Goal: Complete application form: Complete application form

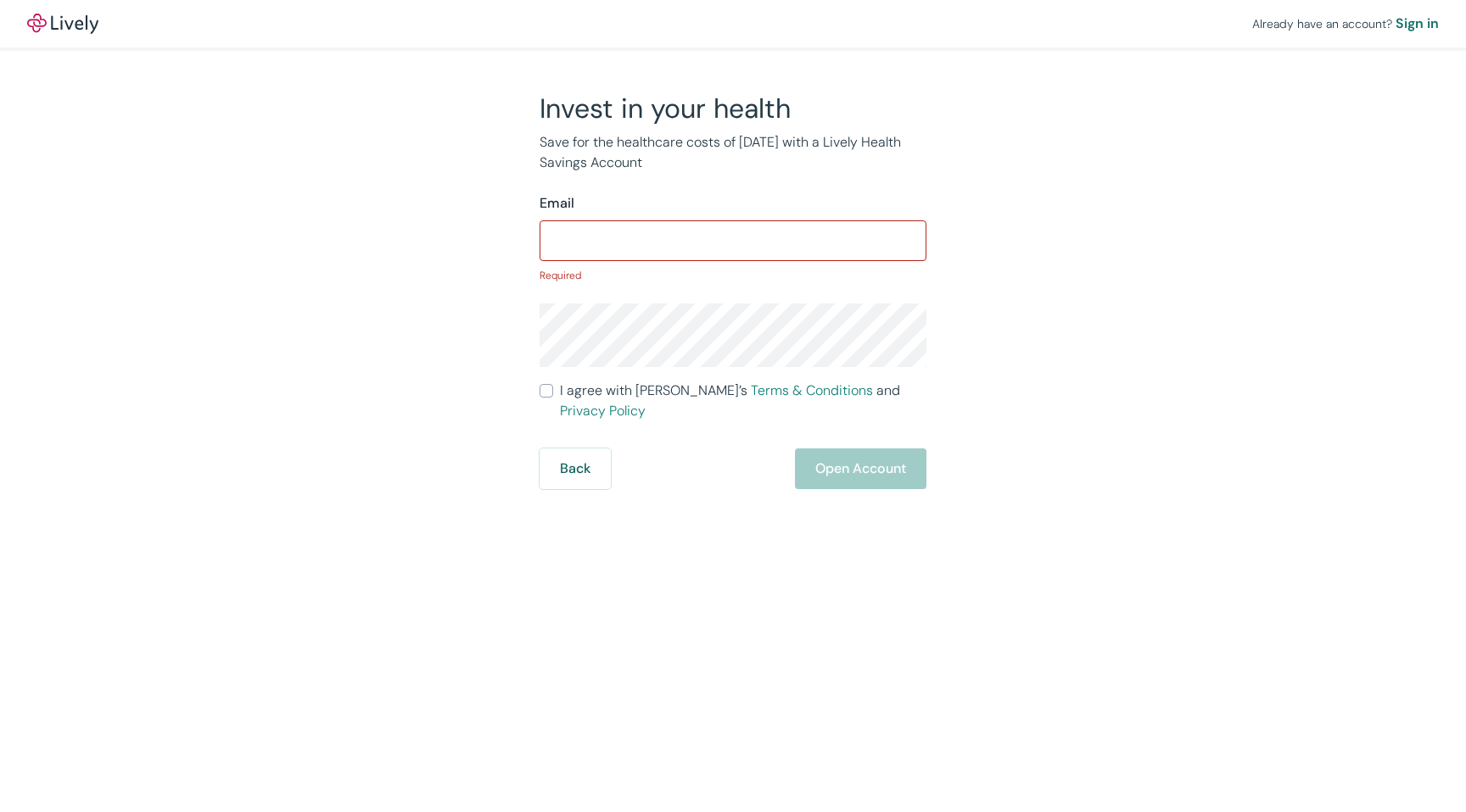
click at [648, 449] on div "Back Open Account" at bounding box center [732, 469] width 386 height 41
click at [673, 236] on input "Email" at bounding box center [732, 240] width 386 height 34
click at [596, 449] on button "Back" at bounding box center [575, 469] width 72 height 41
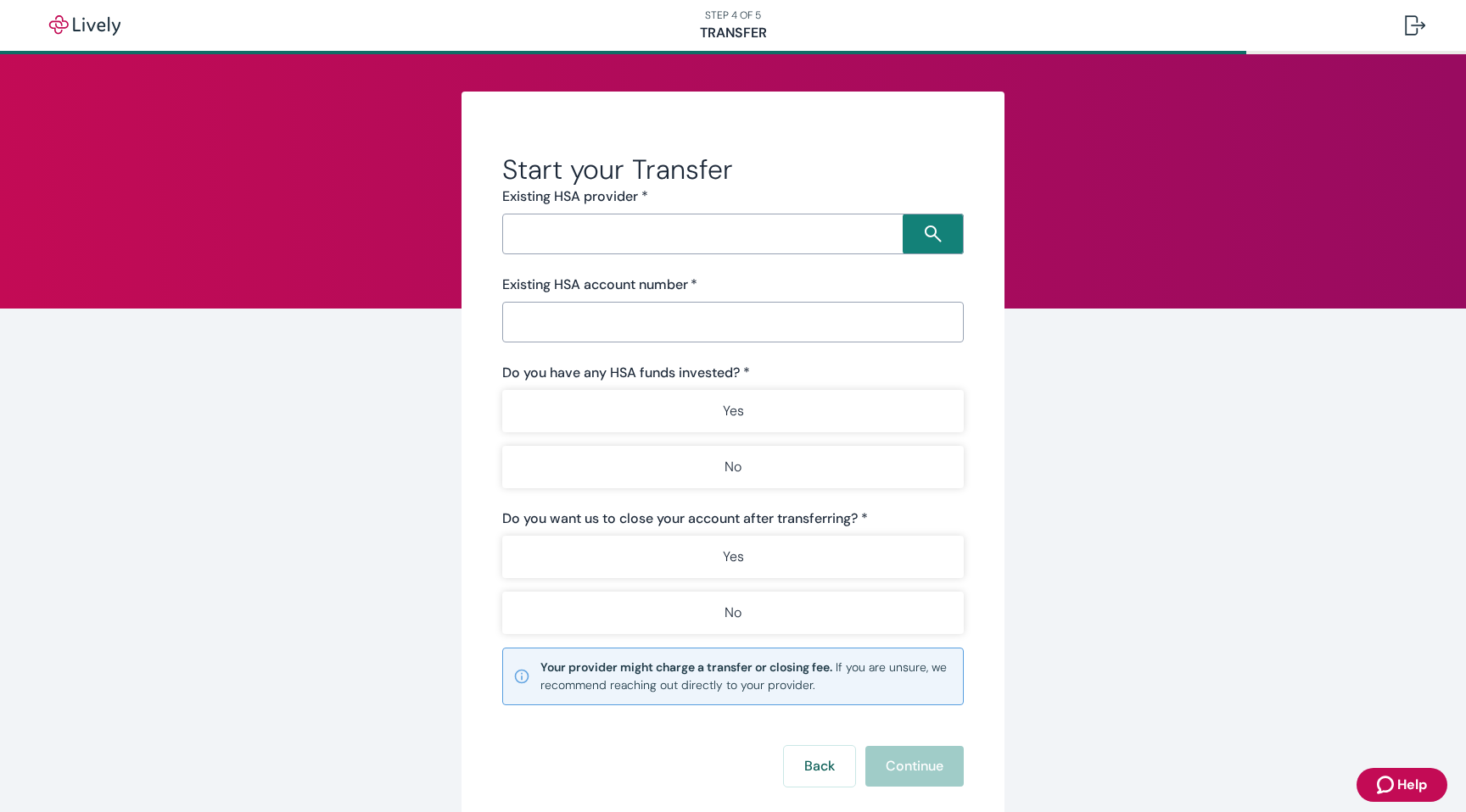
click at [806, 233] on input "Search input" at bounding box center [705, 234] width 395 height 24
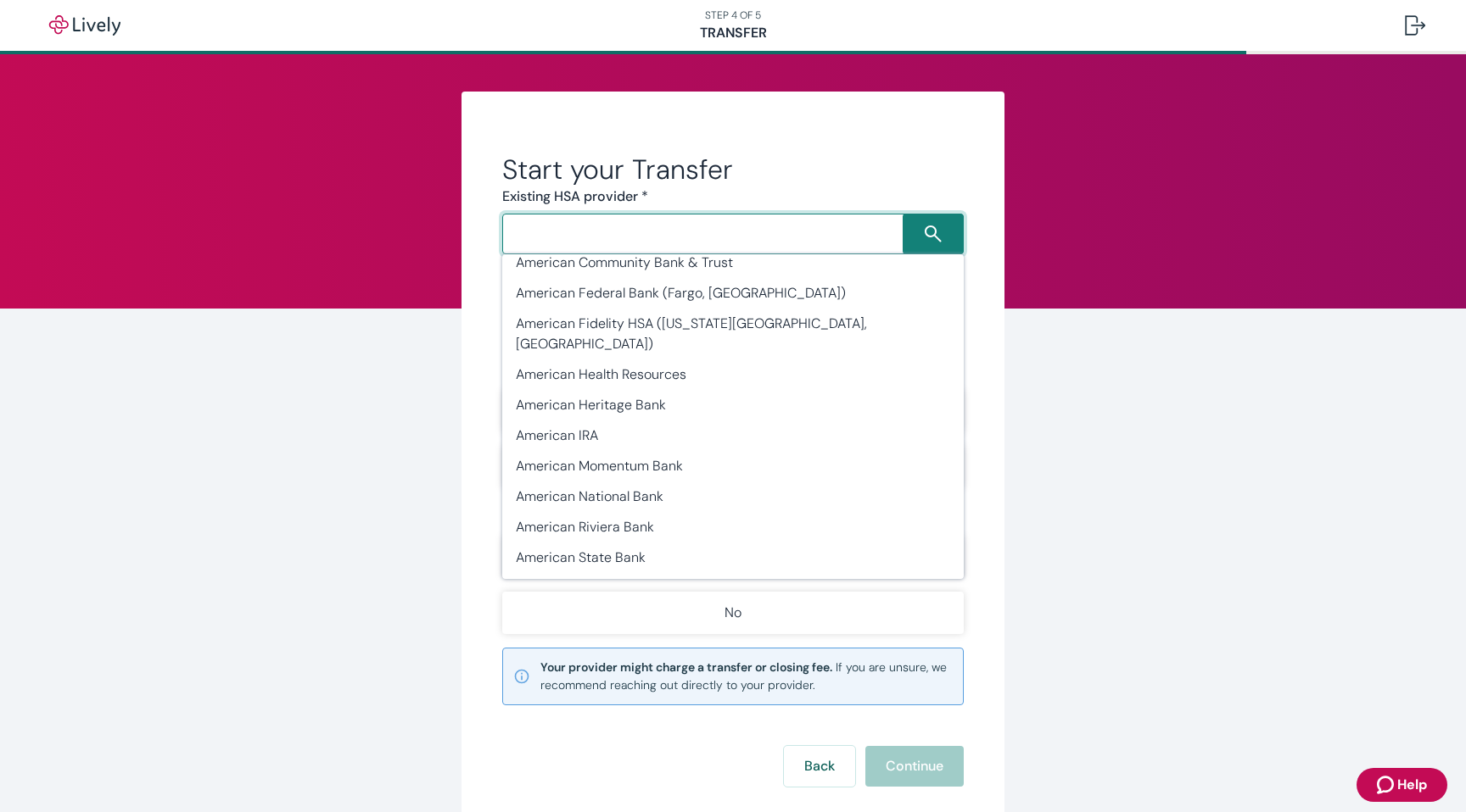
scroll to position [2767, 0]
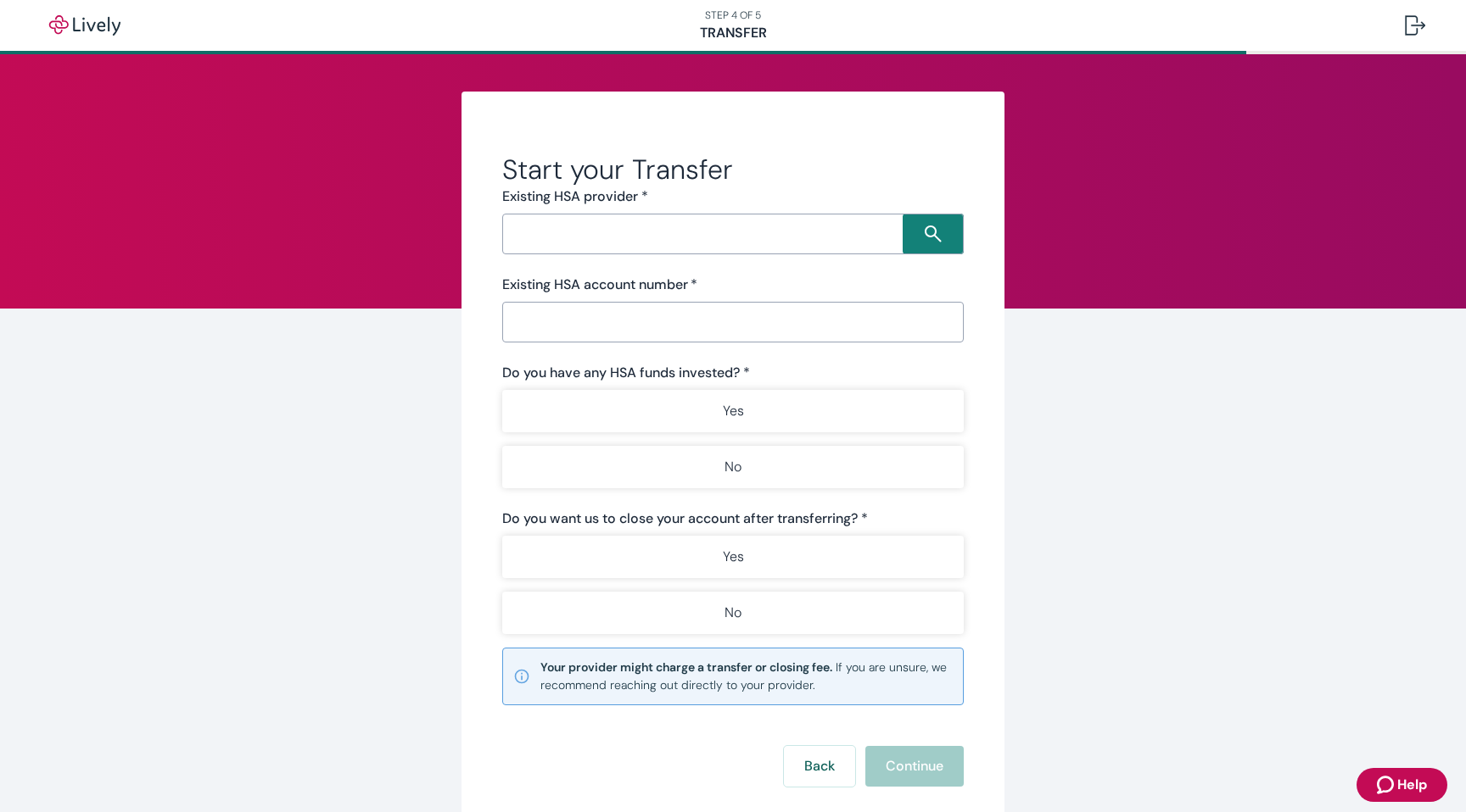
click at [1108, 296] on div "Start your Transfer Existing HSA provider * ​ Existing HSA account number   * ​…" at bounding box center [733, 463] width 814 height 743
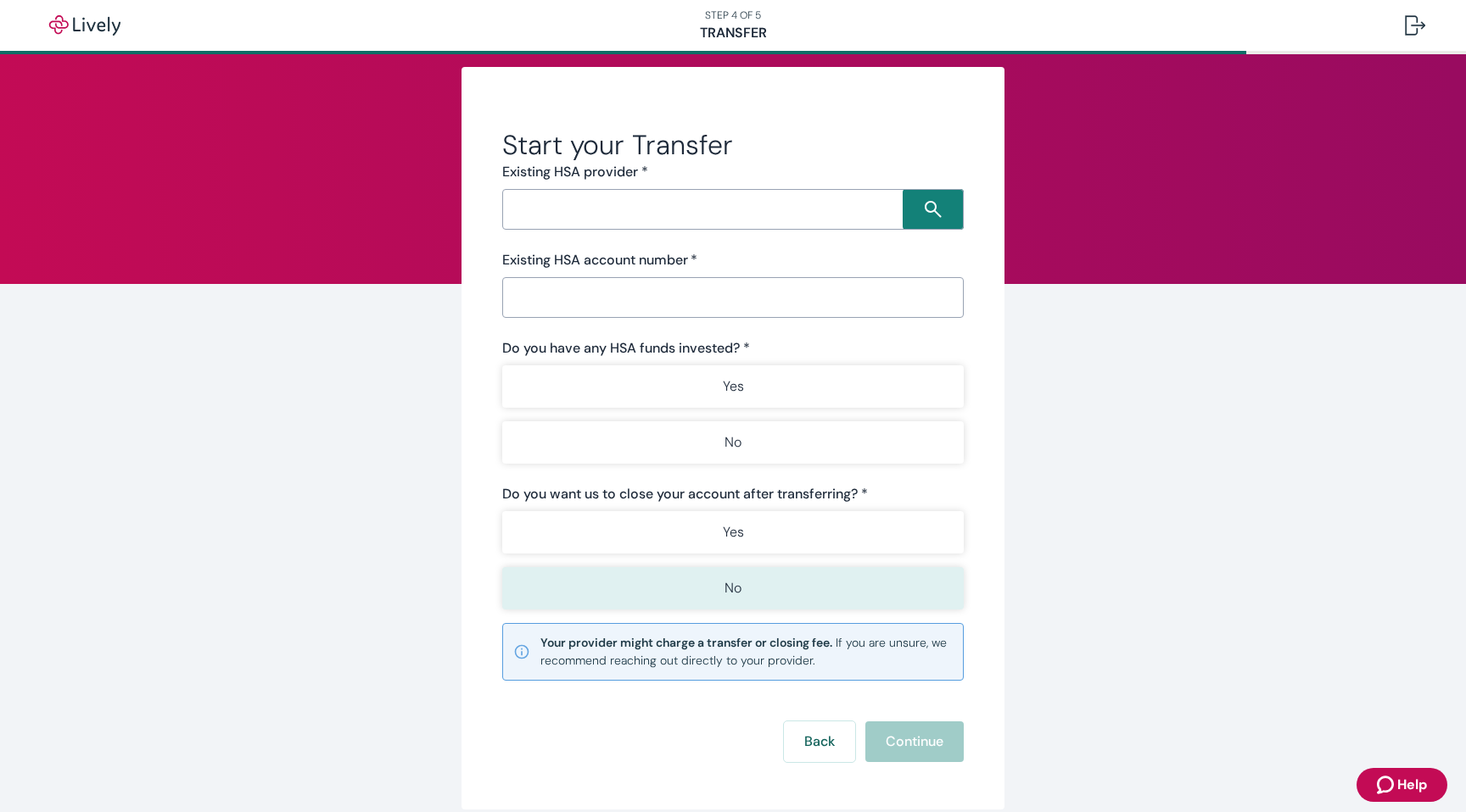
scroll to position [0, 0]
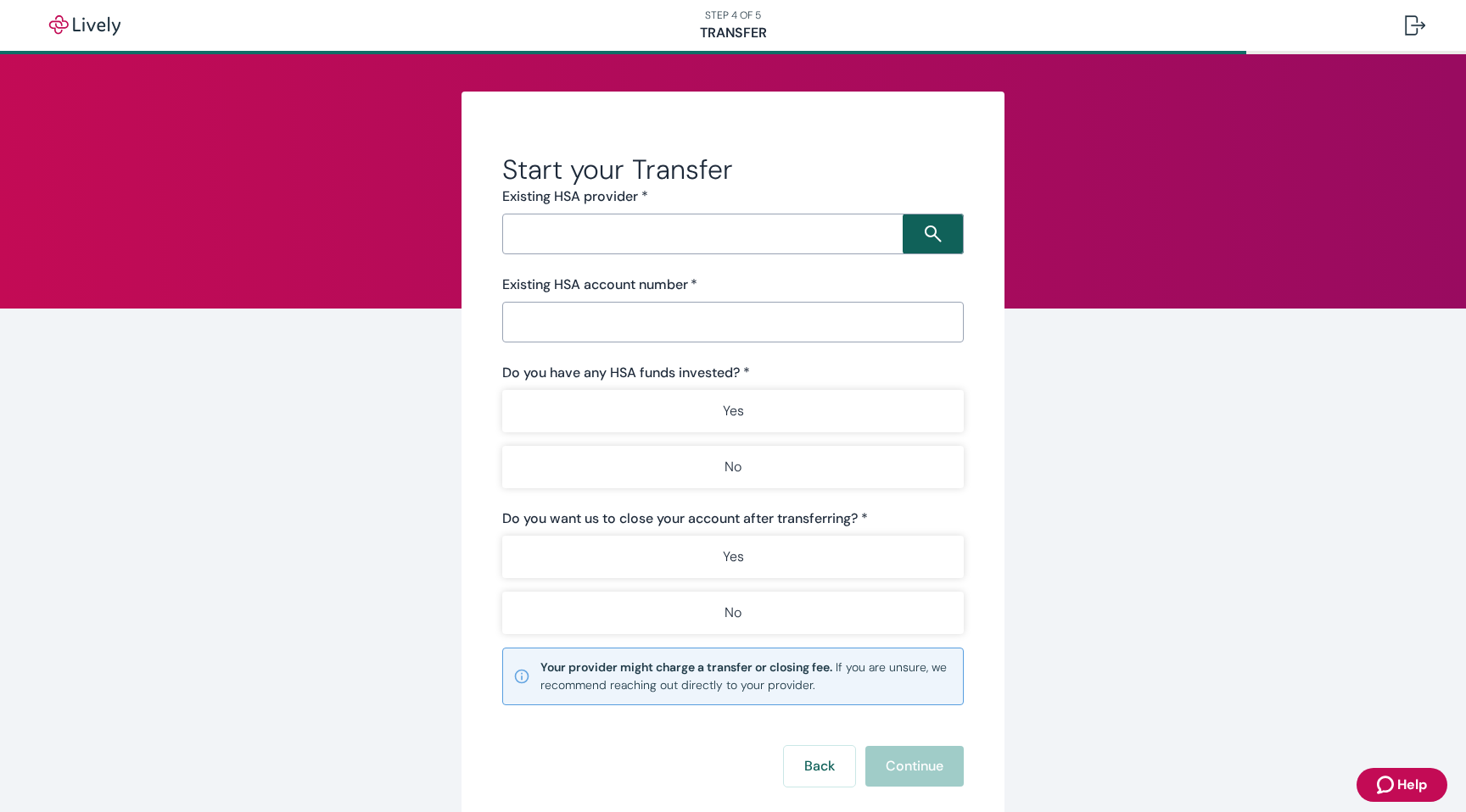
click at [924, 229] on button "button" at bounding box center [933, 233] width 61 height 41
click at [892, 227] on input "Search input" at bounding box center [705, 234] width 395 height 24
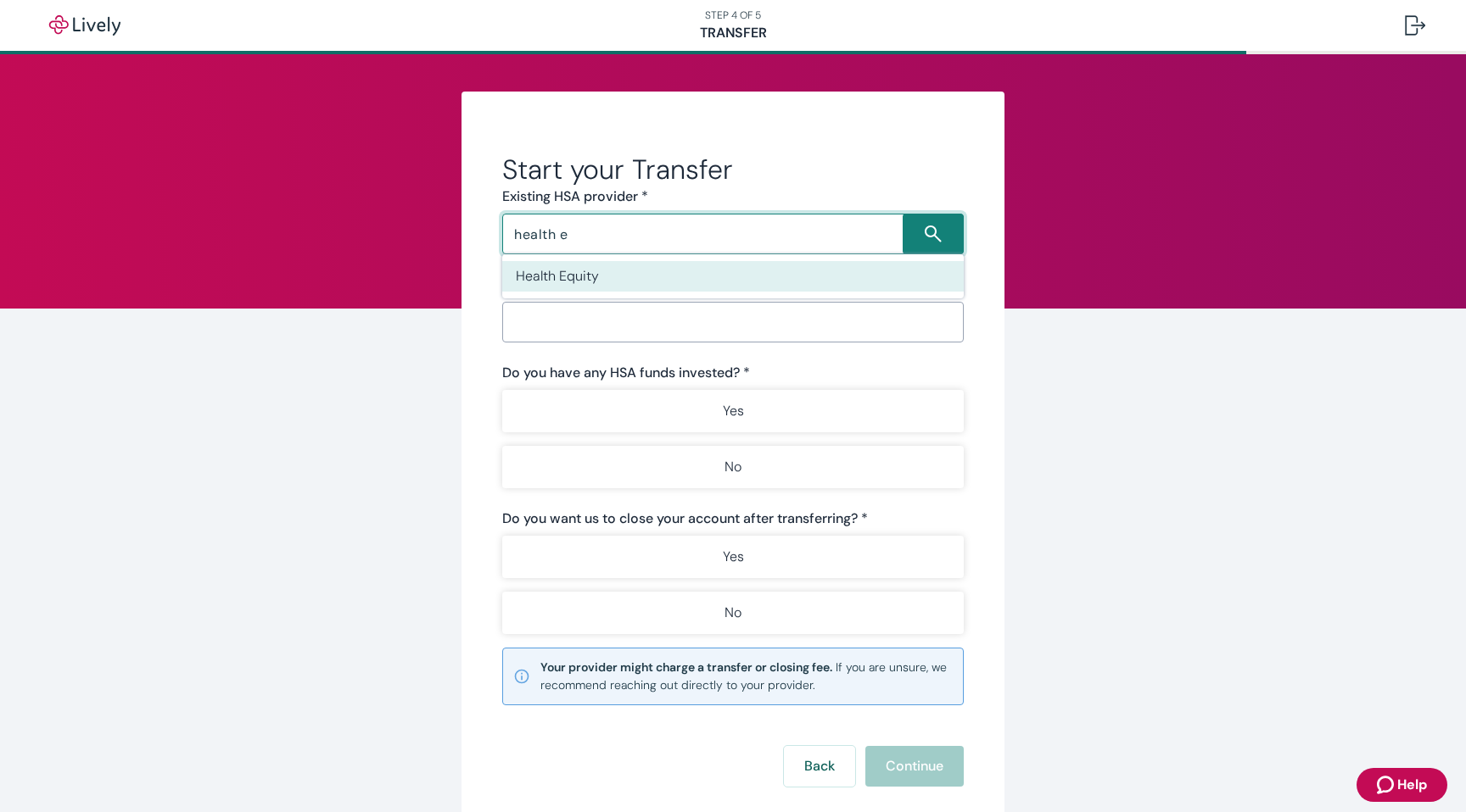
click at [730, 287] on li "Health Equity" at bounding box center [733, 276] width 462 height 31
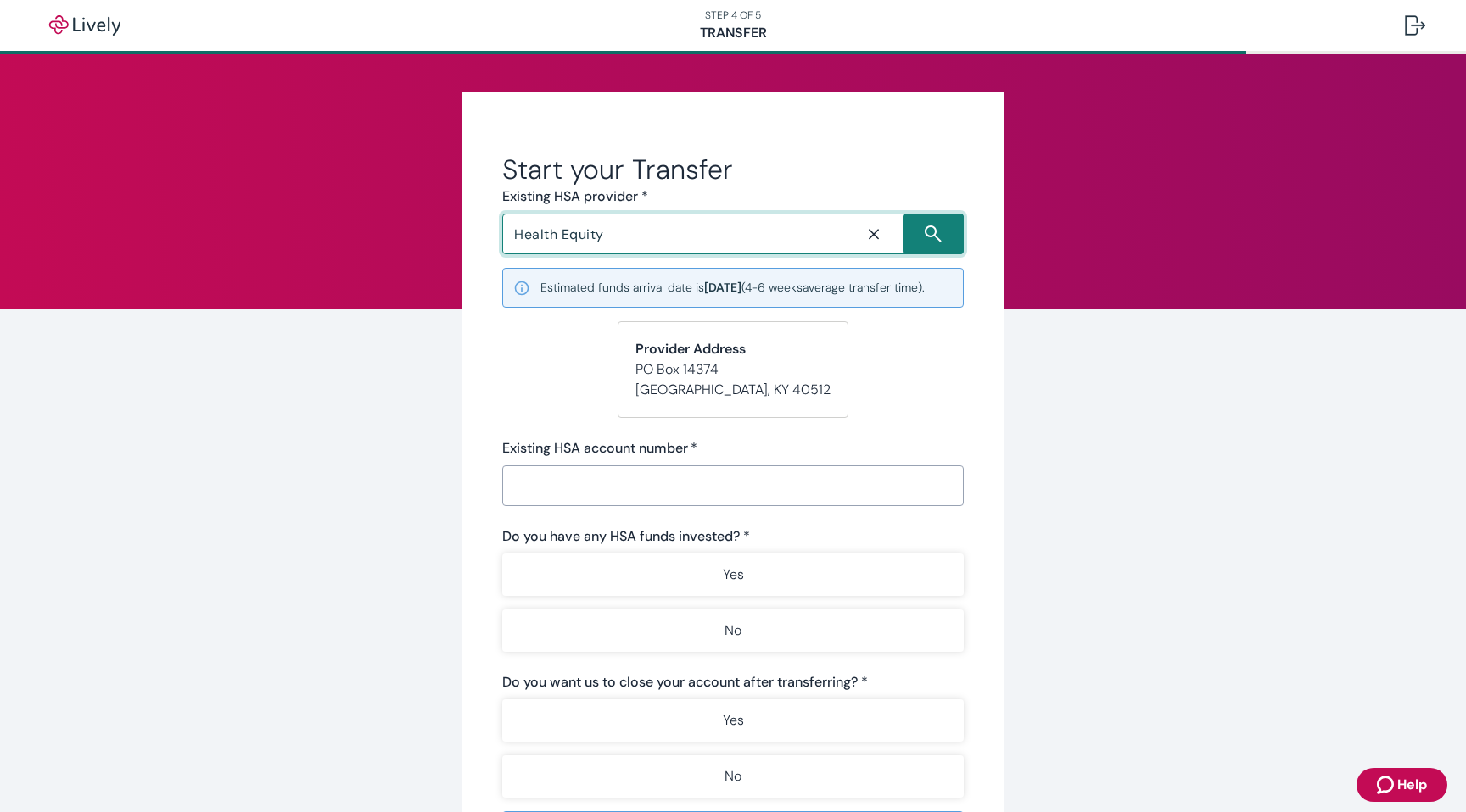
type input "Health Equity"
click at [562, 420] on form "Start your Transfer Existing HSA provider * Health Equity ​ Estimated funds arr…" at bounding box center [733, 552] width 462 height 798
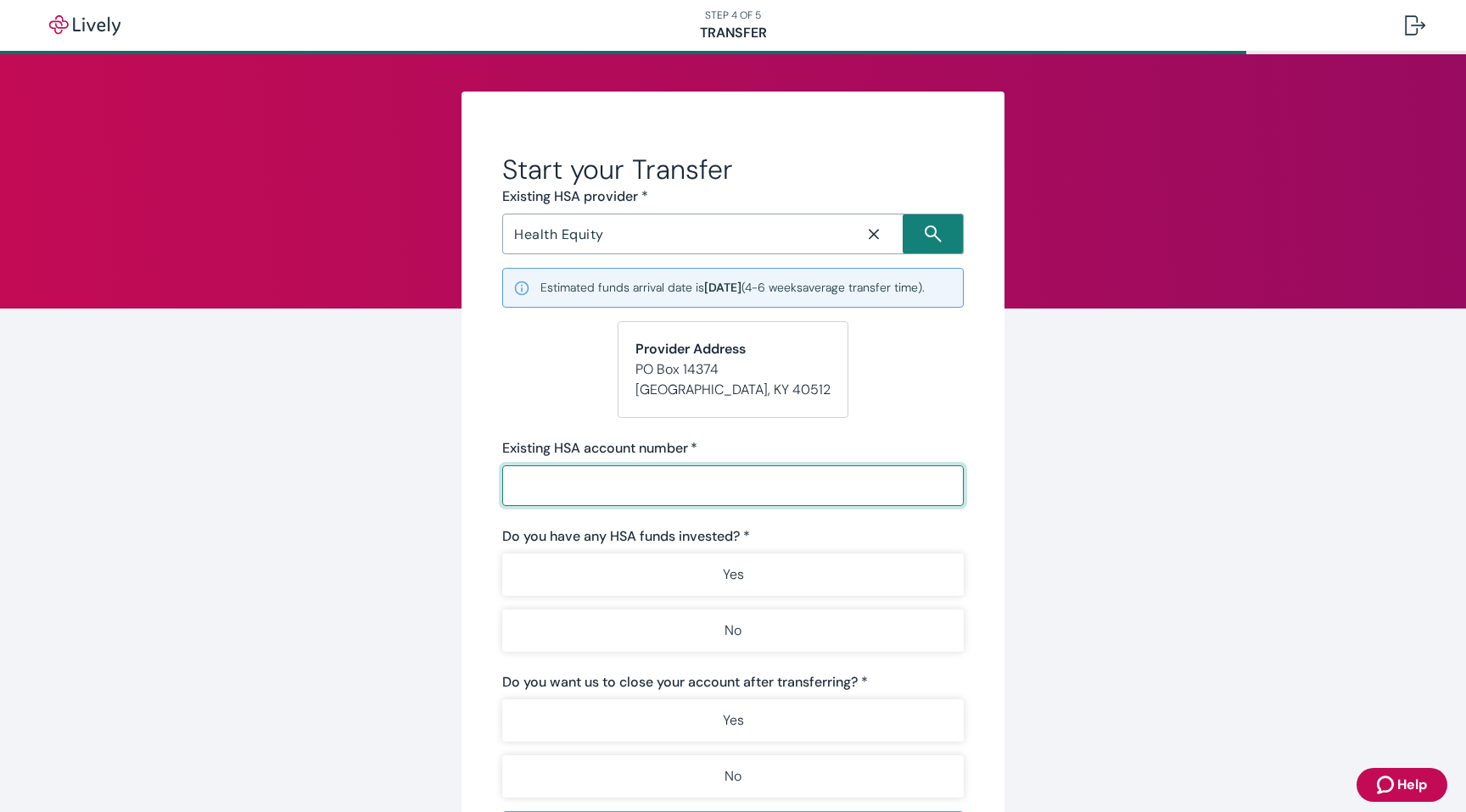
click at [571, 494] on input "Existing HSA account number   *" at bounding box center [733, 485] width 462 height 34
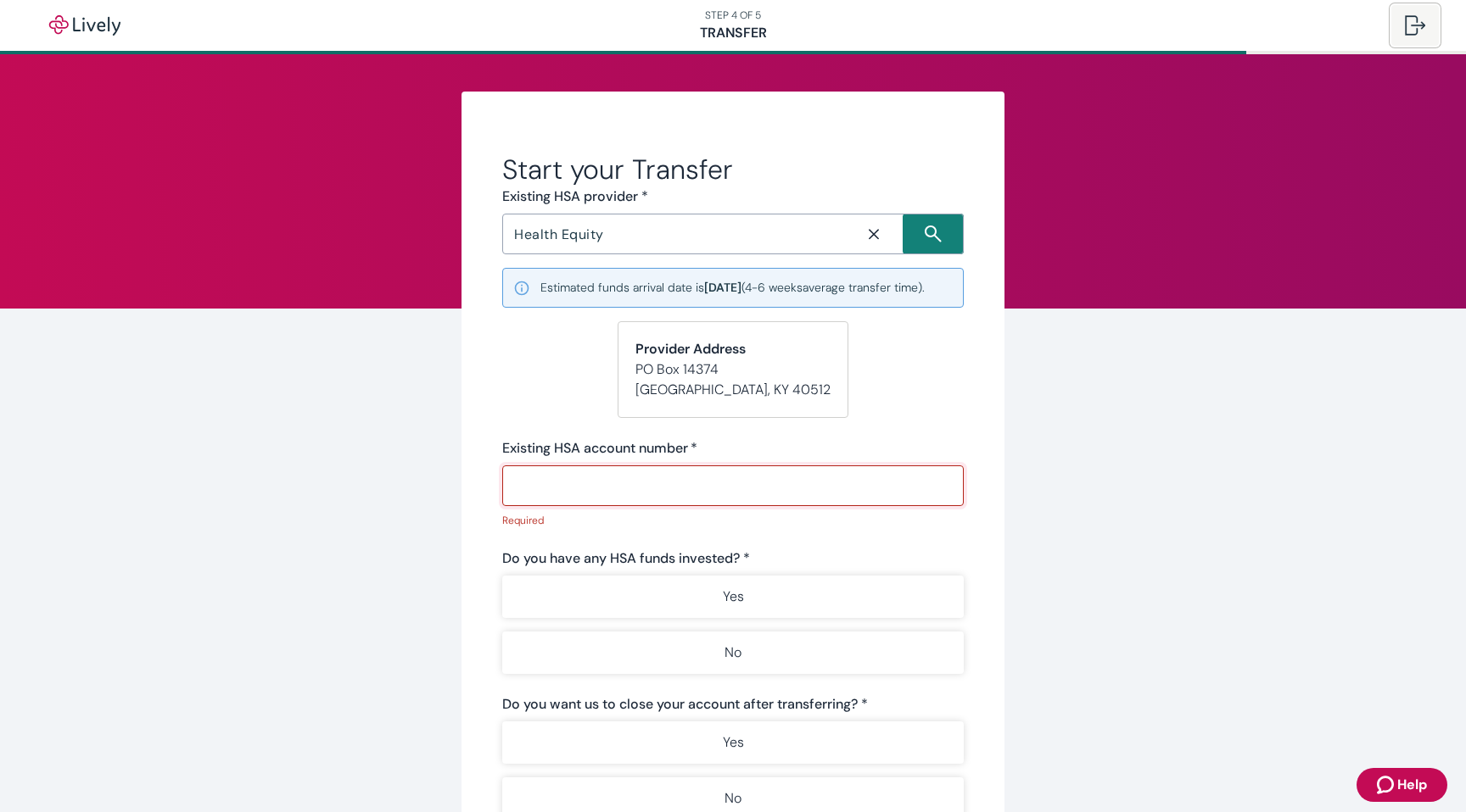
click at [1396, 31] on button at bounding box center [1415, 25] width 48 height 41
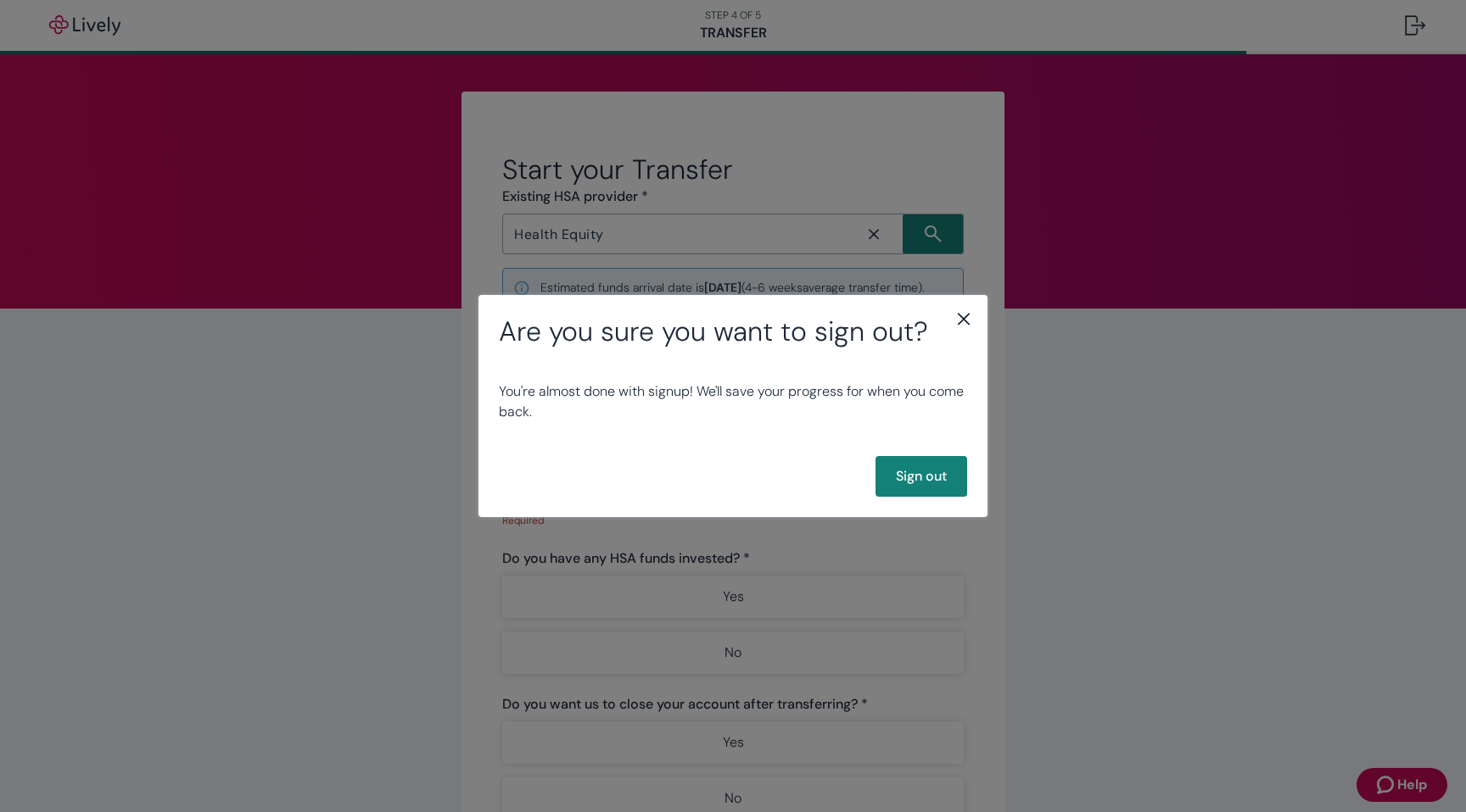
click at [970, 317] on icon "close" at bounding box center [963, 319] width 20 height 20
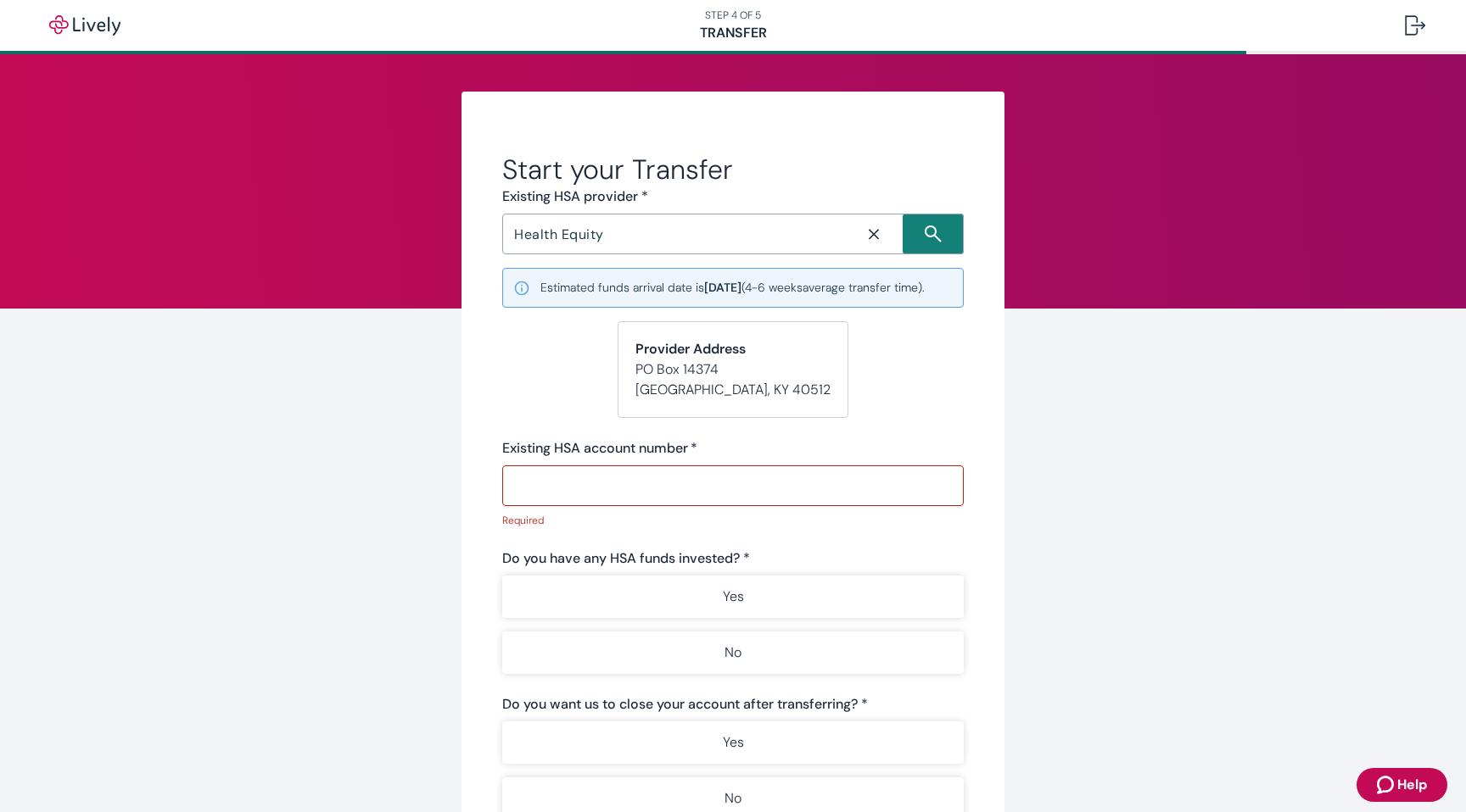
click at [629, 229] on input "Health Equity" at bounding box center [676, 234] width 338 height 24
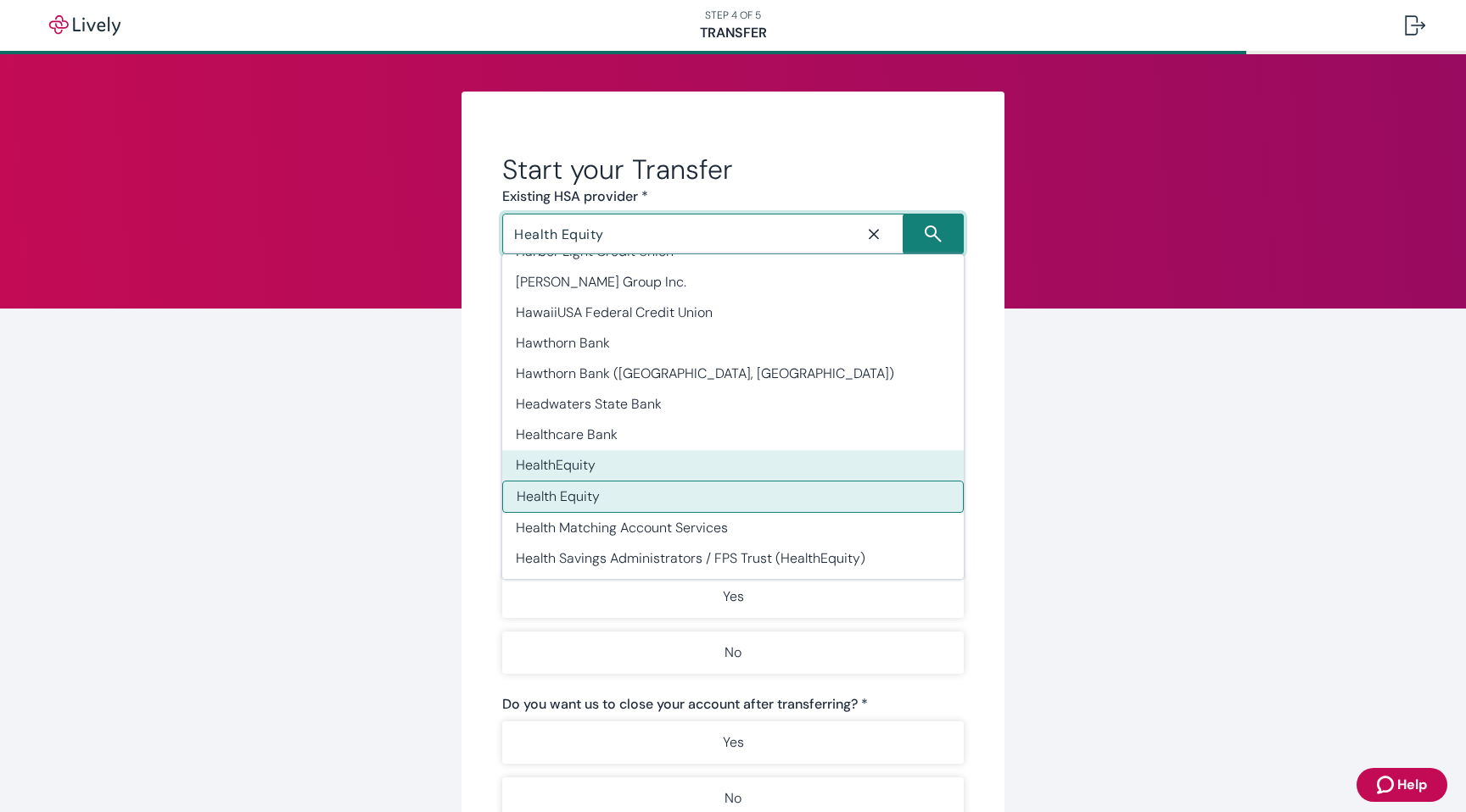
scroll to position [22507, 0]
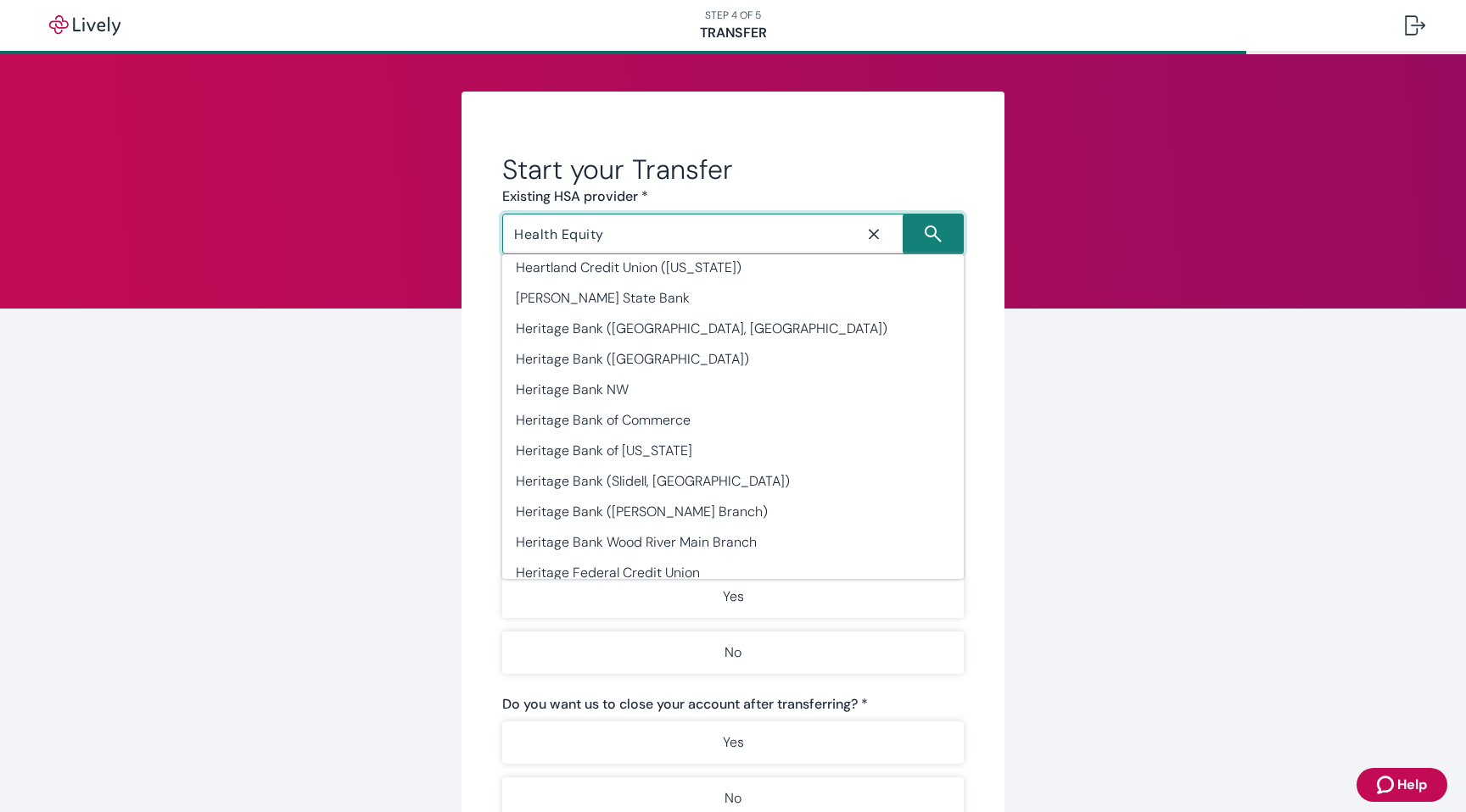
click at [875, 241] on icon "Close icon" at bounding box center [873, 233] width 17 height 17
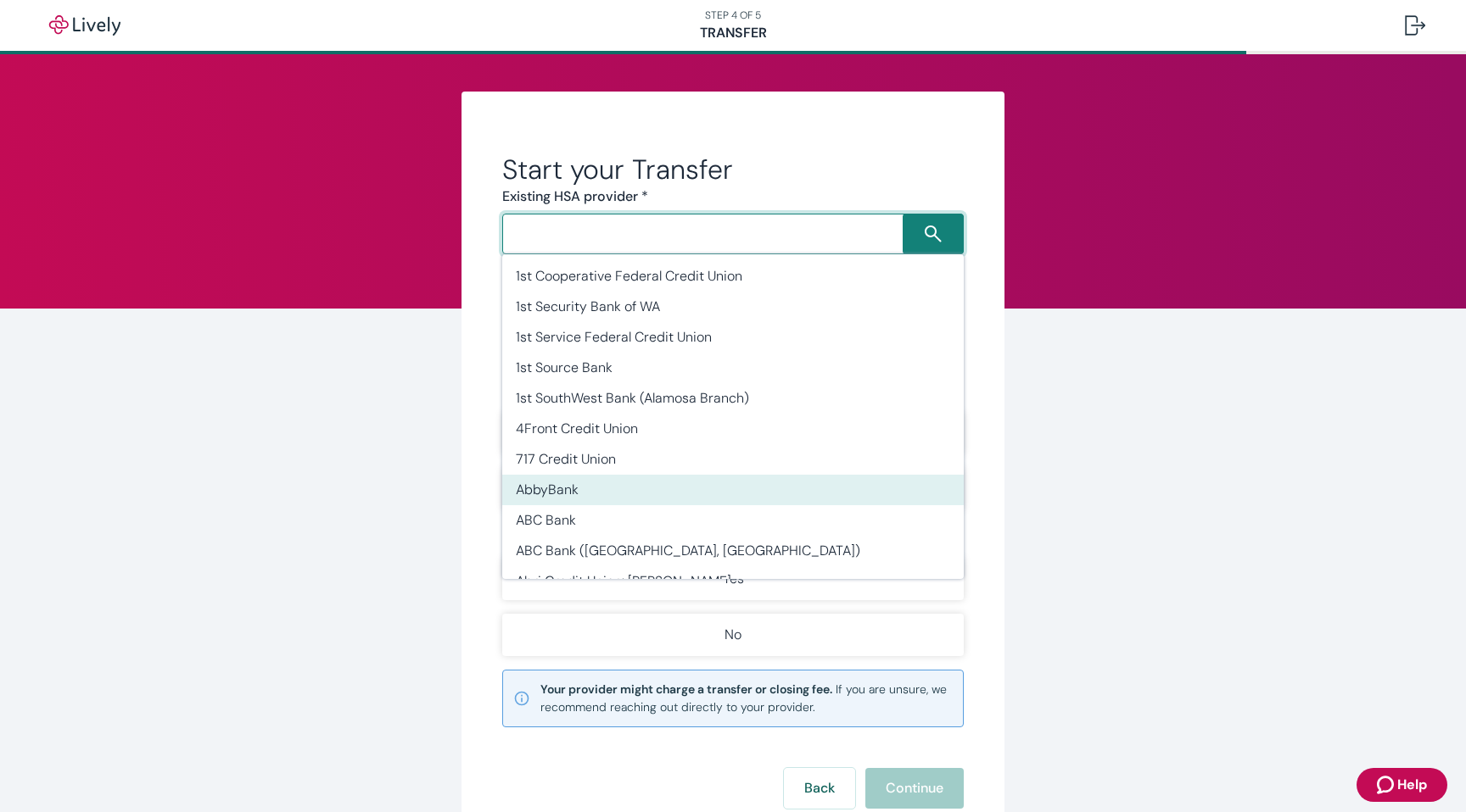
click at [410, 537] on div "Start your Transfer Existing HSA provider * ​ Existing HSA account number   * ​…" at bounding box center [733, 474] width 814 height 764
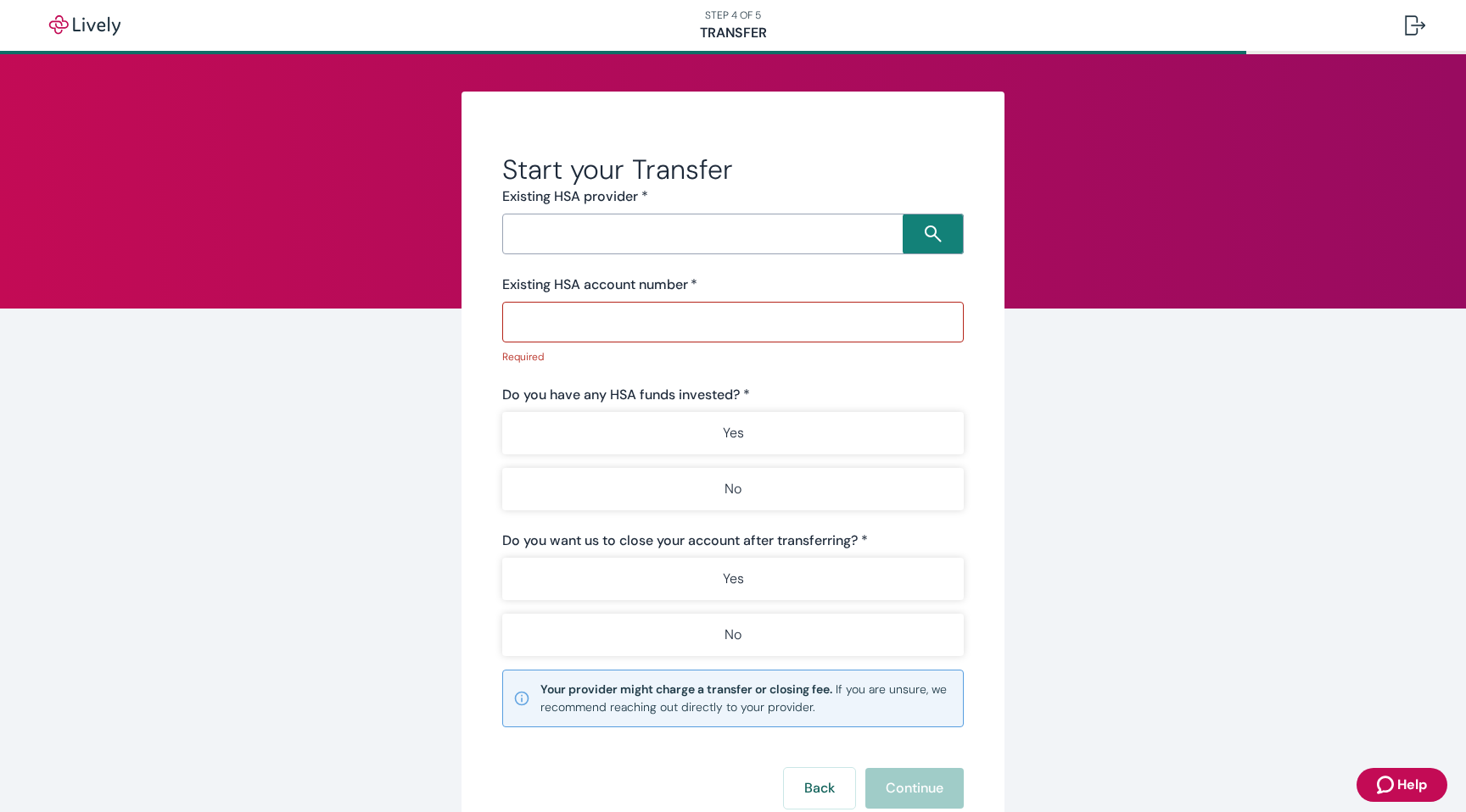
scroll to position [125, 0]
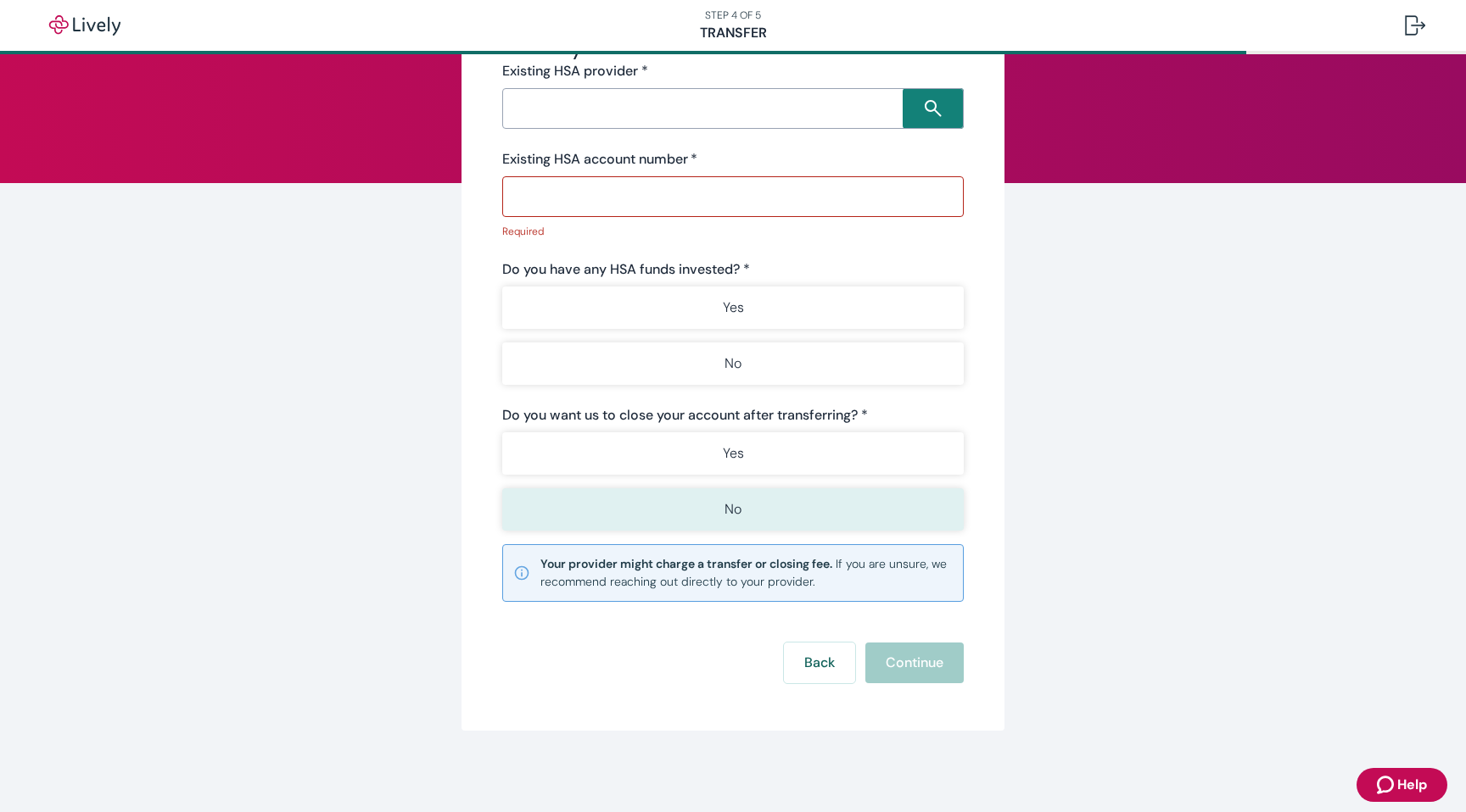
click at [555, 519] on button "No" at bounding box center [733, 509] width 462 height 43
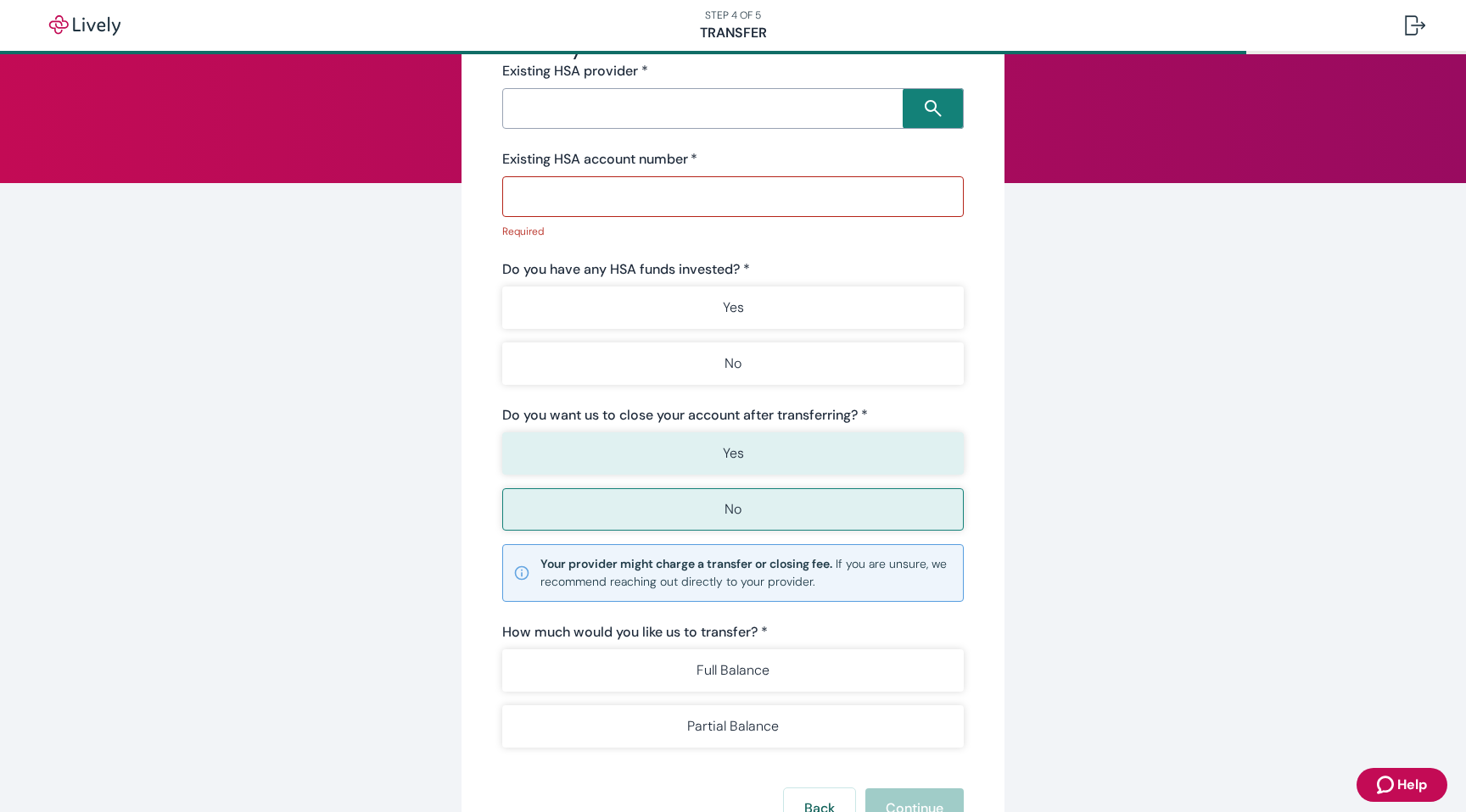
click at [563, 468] on button "Yes" at bounding box center [733, 454] width 462 height 43
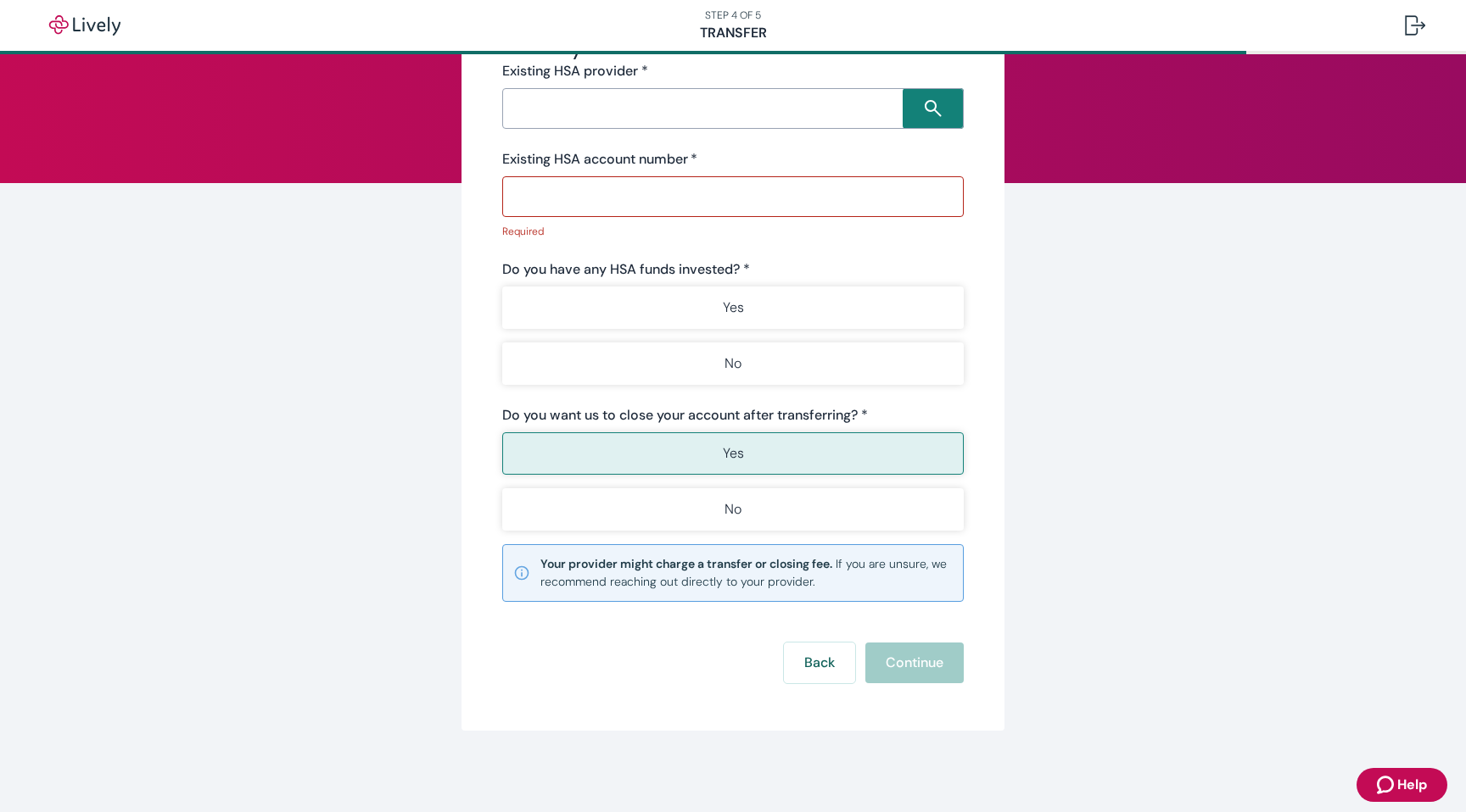
click at [627, 475] on div "Yes No" at bounding box center [733, 481] width 462 height 98
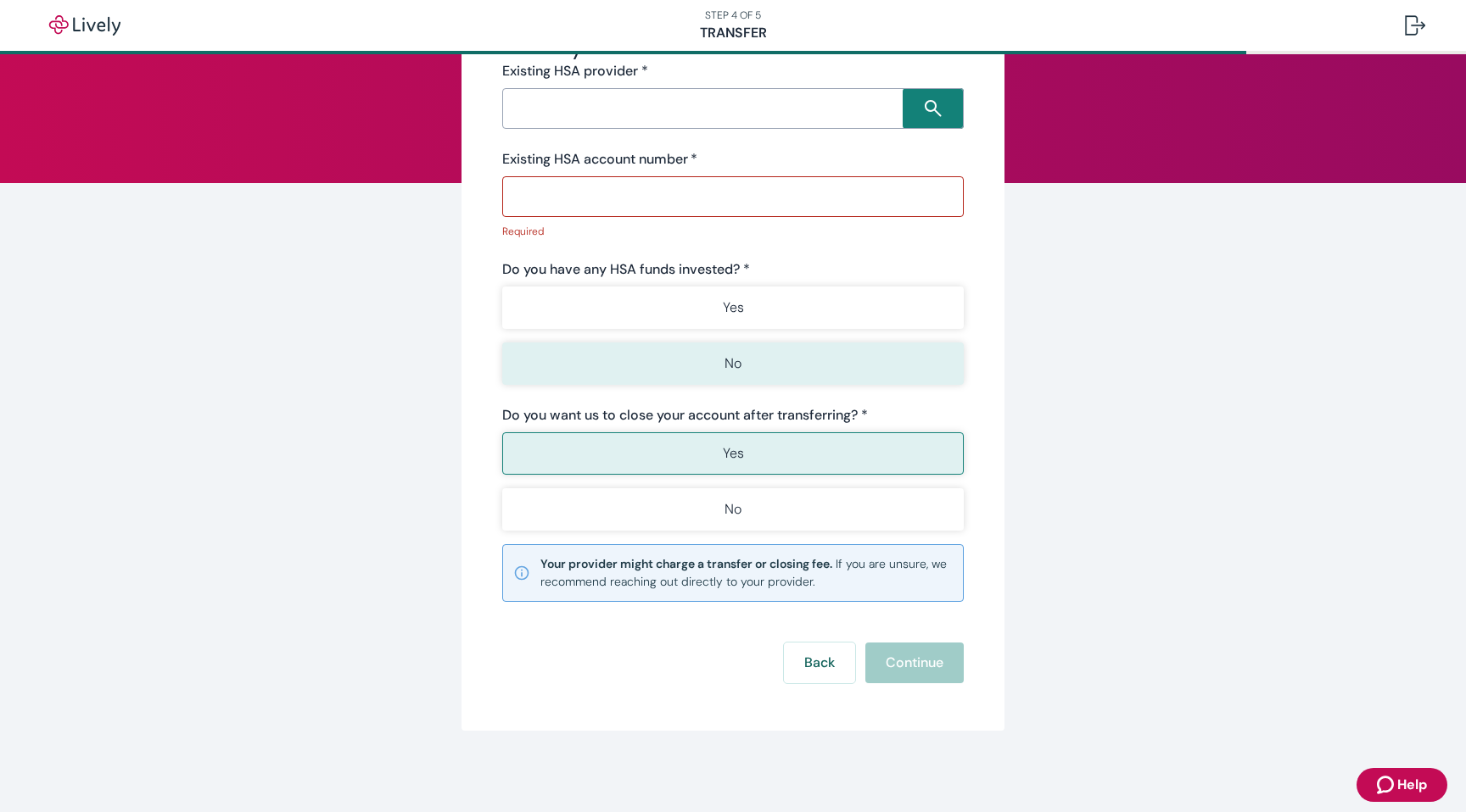
click at [637, 357] on button "No" at bounding box center [733, 363] width 462 height 43
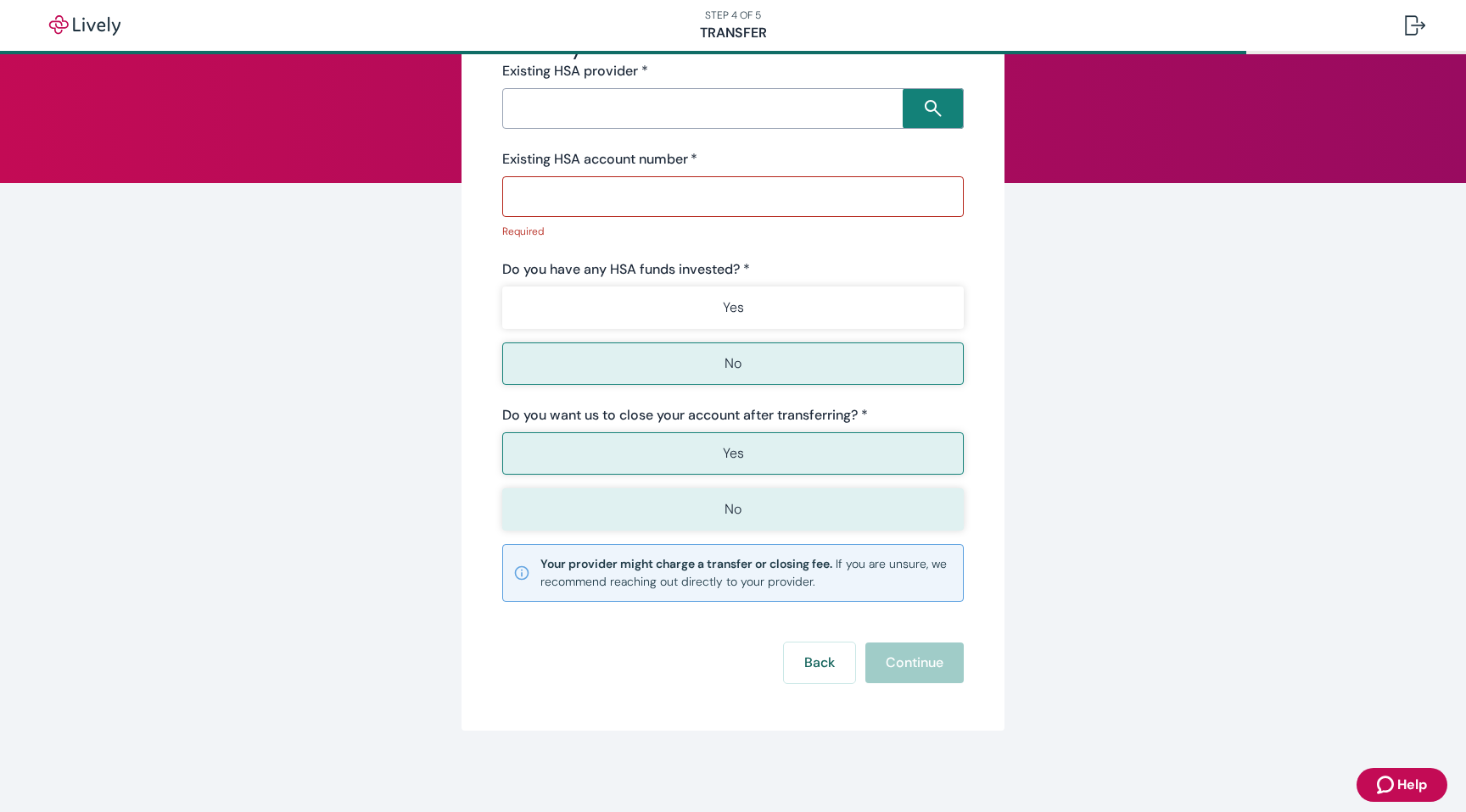
click at [651, 525] on button "No" at bounding box center [733, 509] width 462 height 43
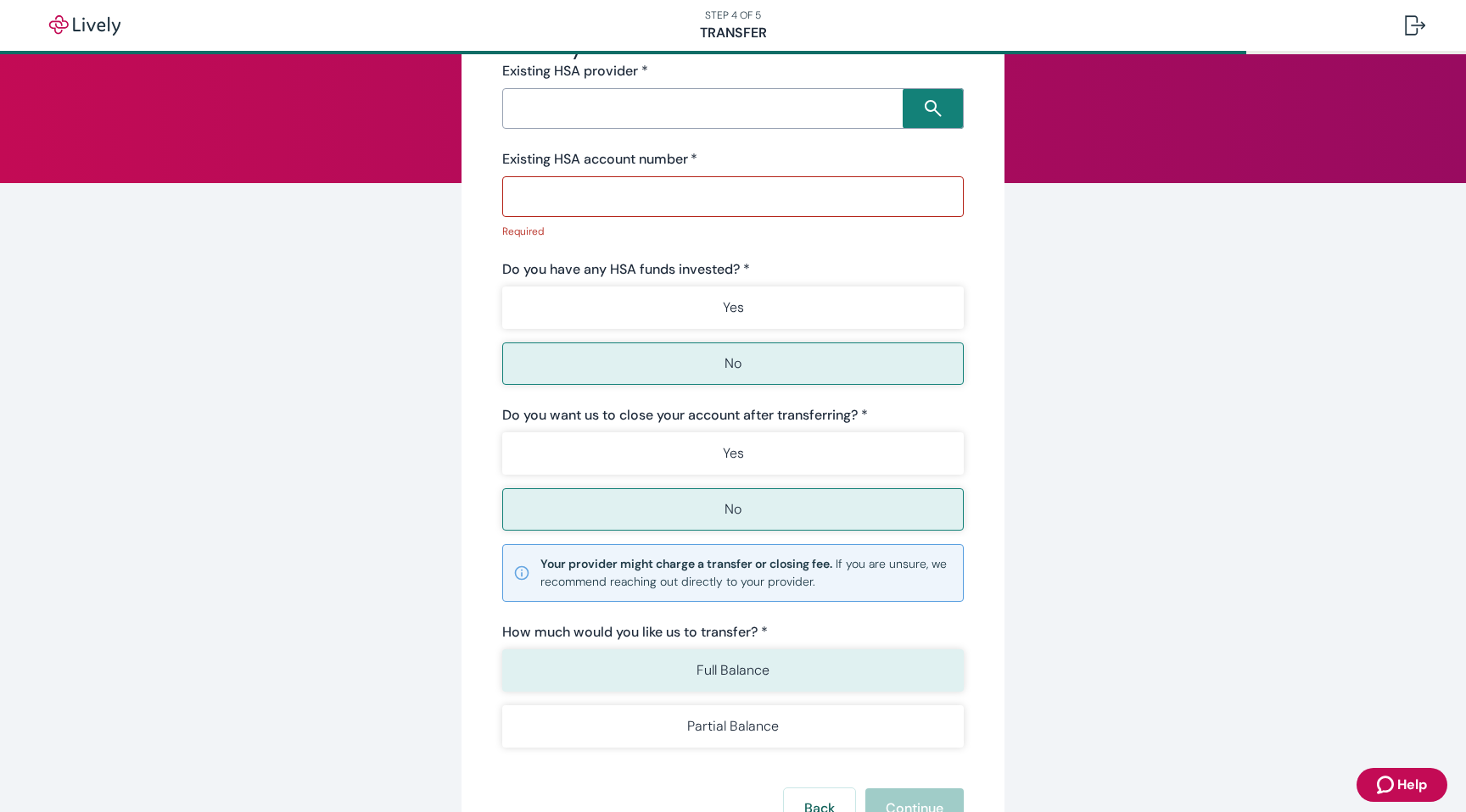
scroll to position [0, 0]
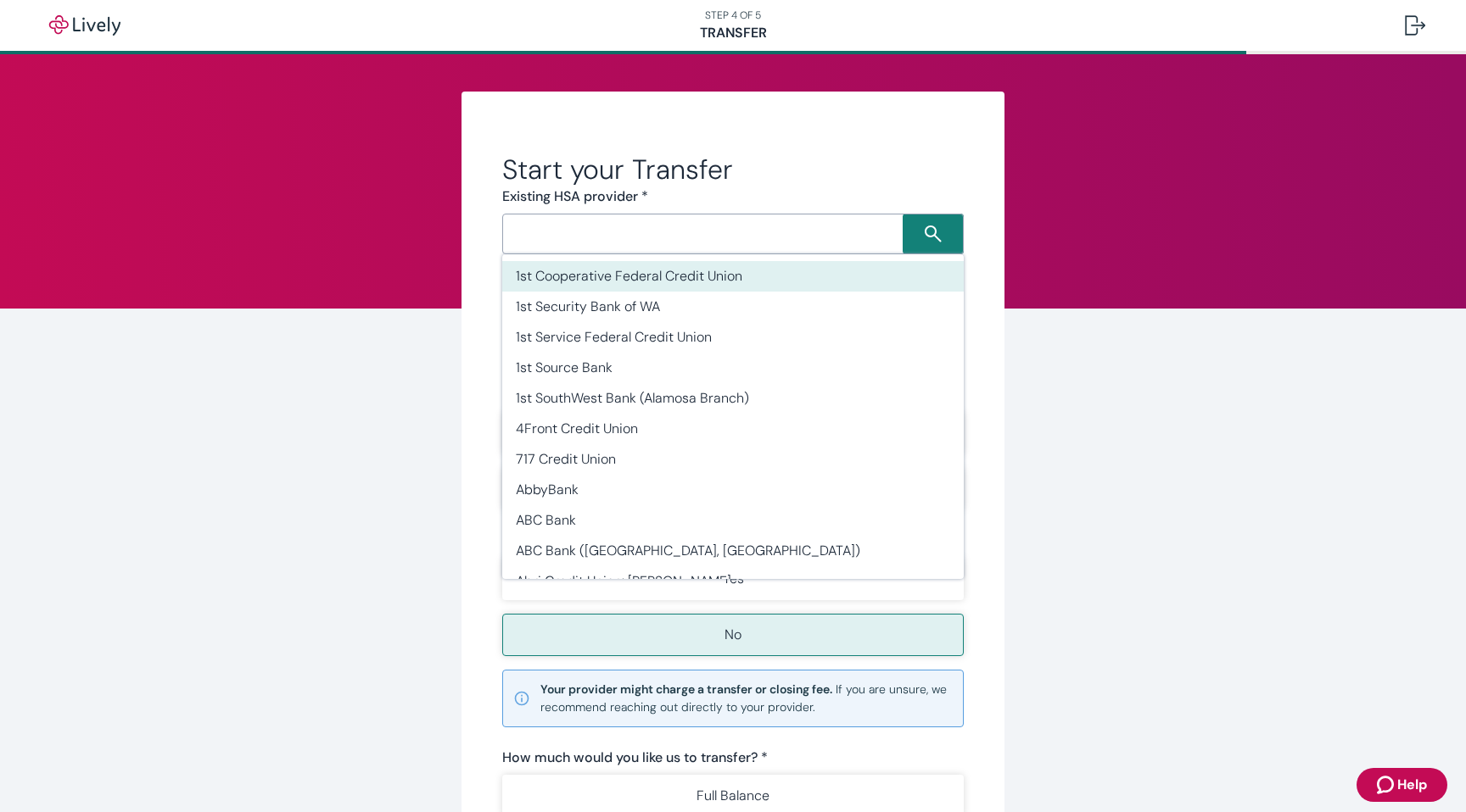
click at [653, 220] on div "​" at bounding box center [733, 233] width 462 height 41
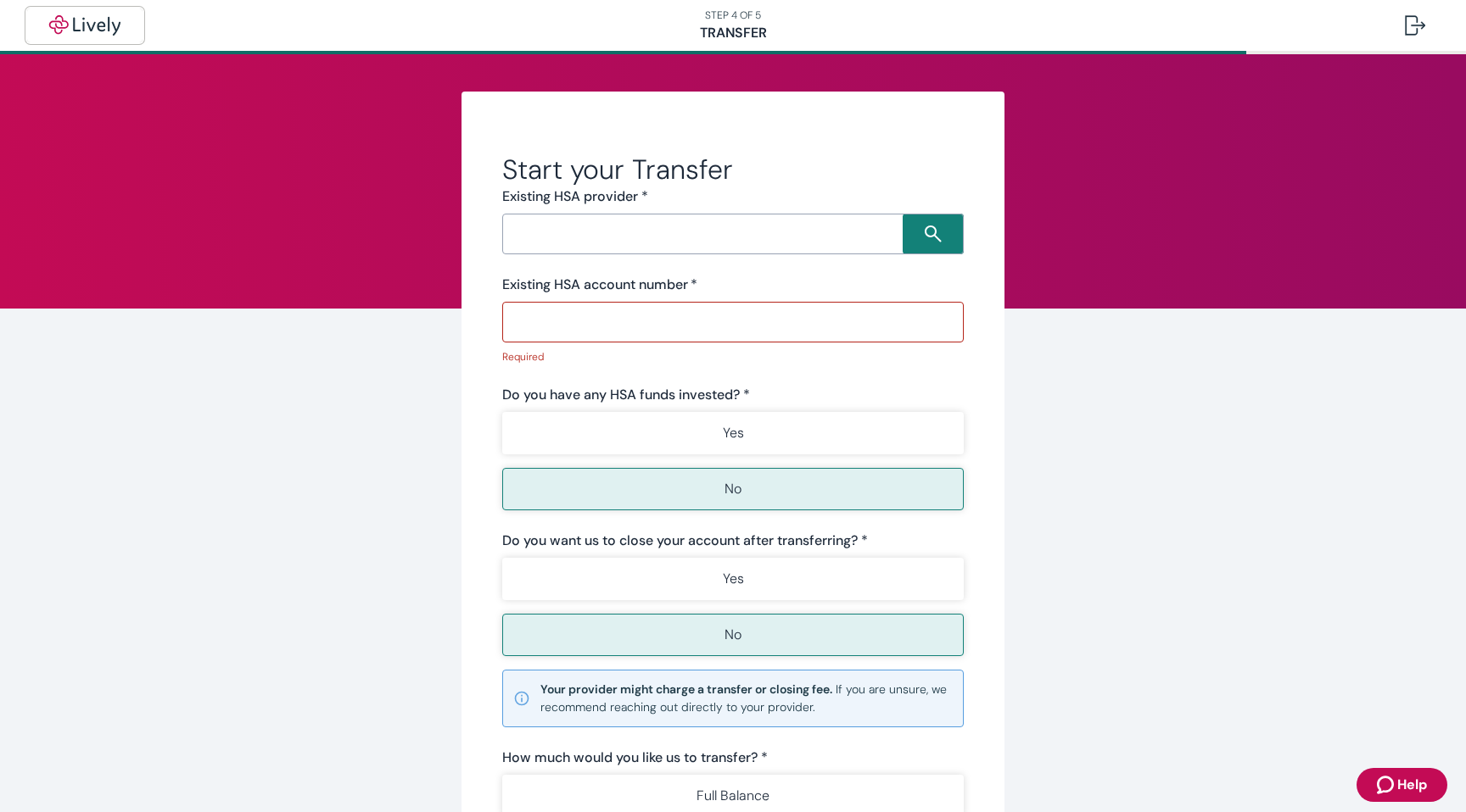
click at [93, 32] on img "button" at bounding box center [85, 25] width 95 height 20
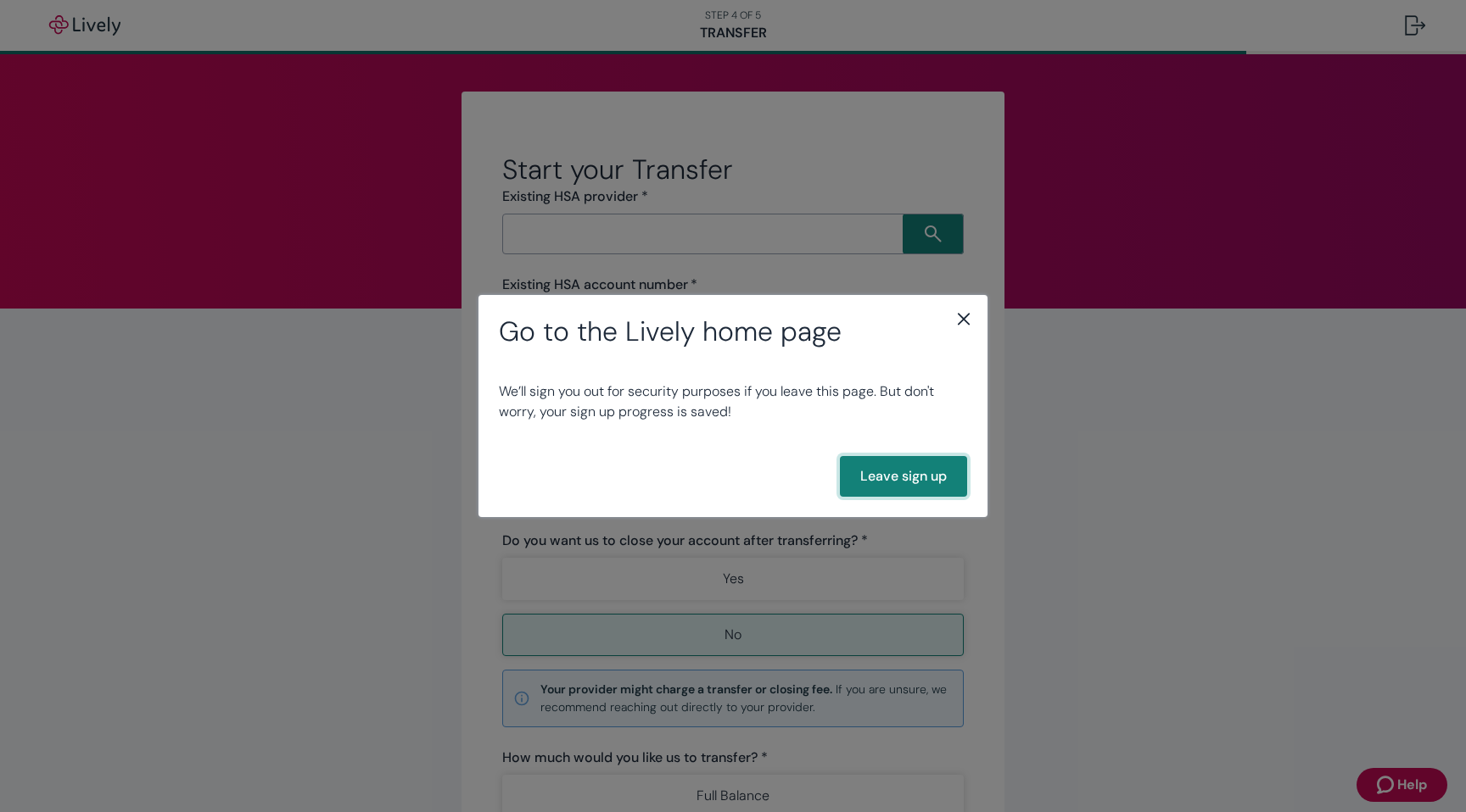
click at [929, 473] on button "Leave sign up" at bounding box center [904, 476] width 127 height 41
